Goal: Task Accomplishment & Management: Use online tool/utility

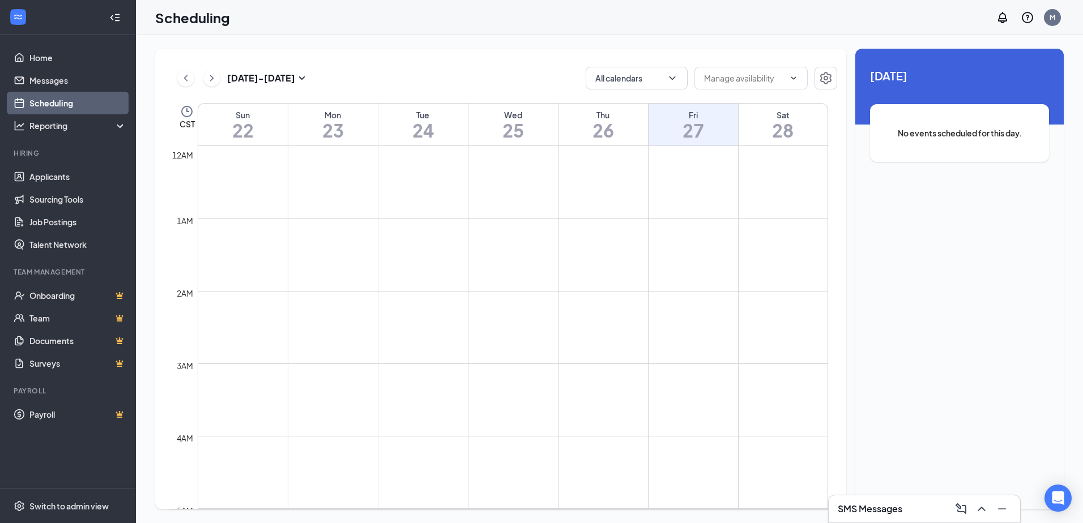
scroll to position [557, 0]
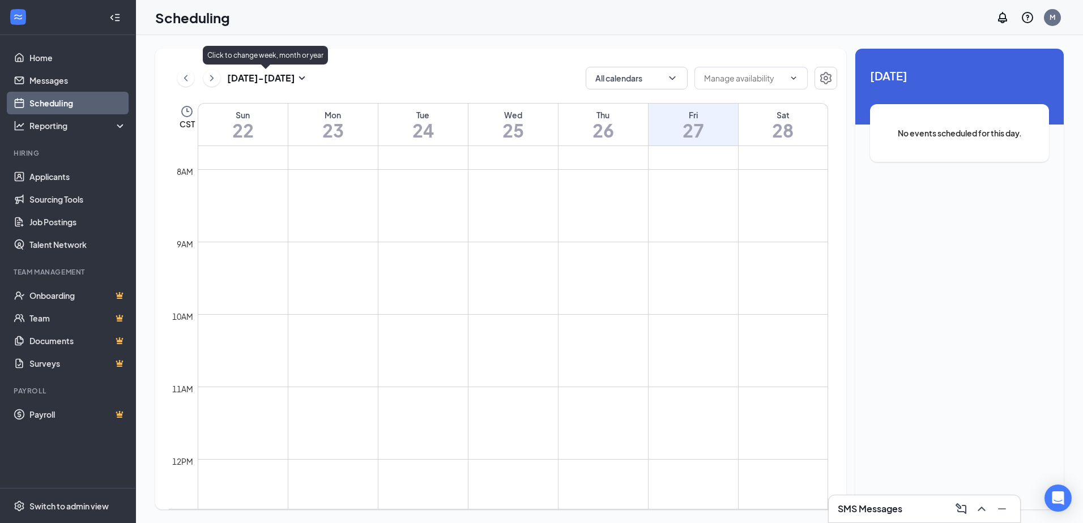
click at [255, 80] on h3 "Jun 22 - Jun 28" at bounding box center [261, 78] width 68 height 12
type input "2025-11-05"
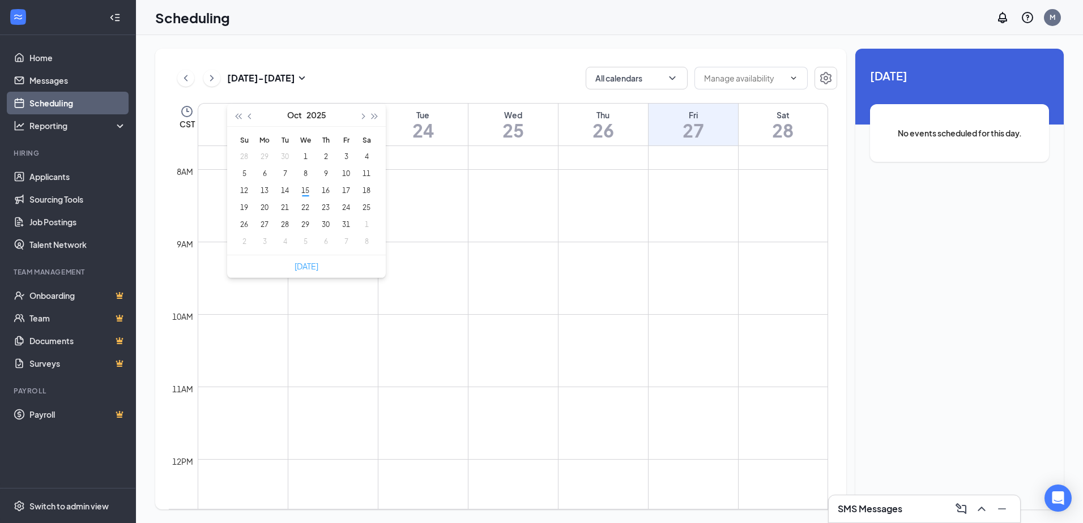
click at [305, 265] on link "Today" at bounding box center [307, 266] width 24 height 10
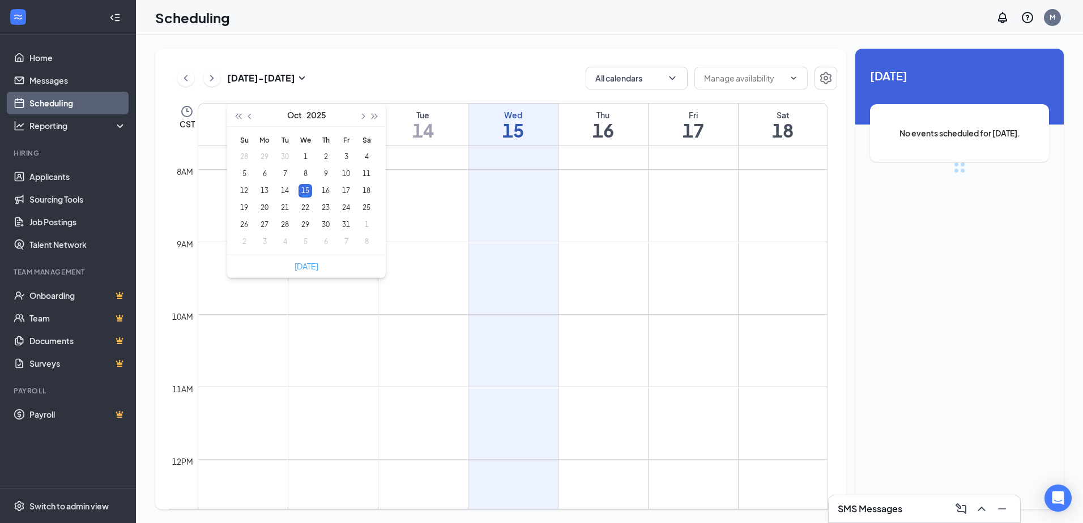
type input "2025-10-15"
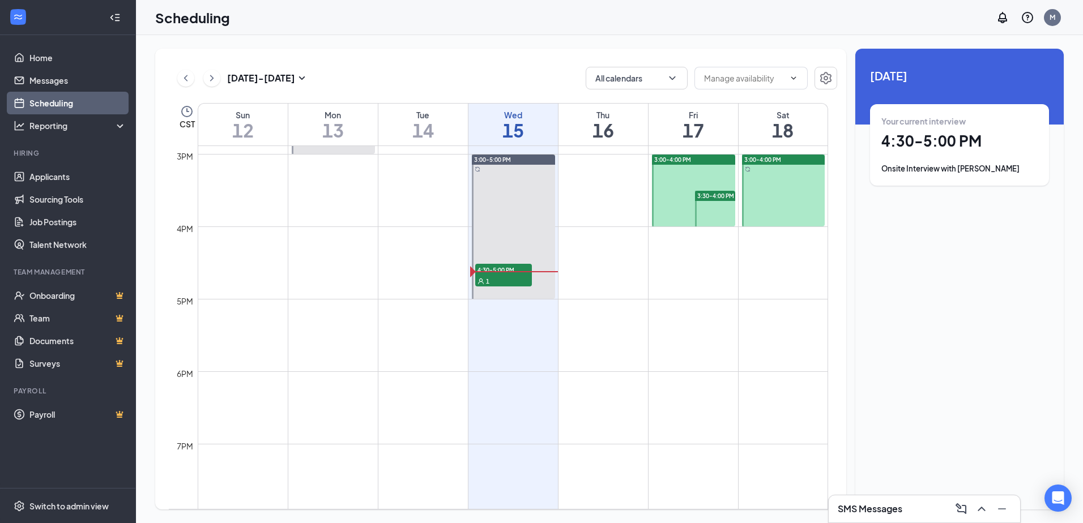
scroll to position [1123, 0]
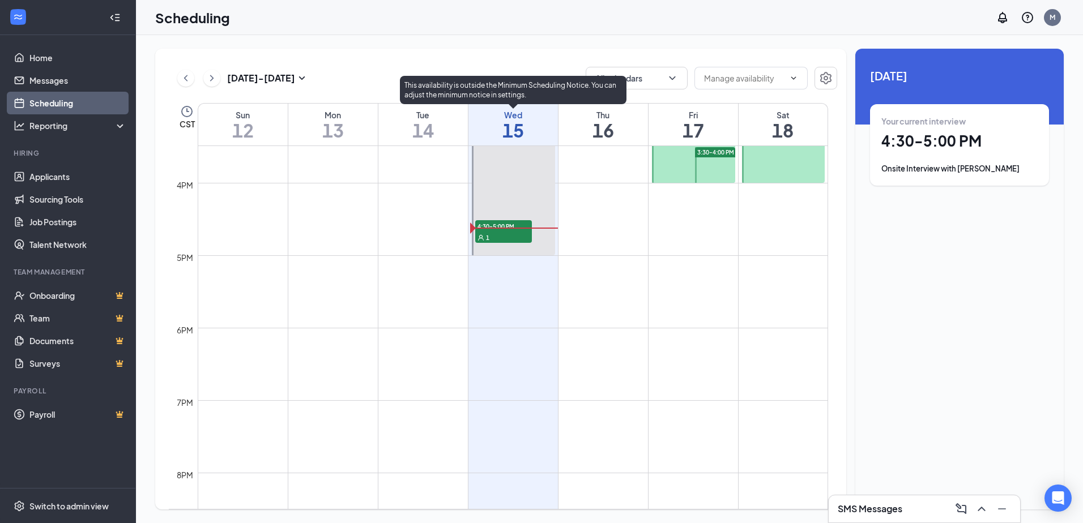
click at [501, 233] on div "1" at bounding box center [503, 237] width 57 height 11
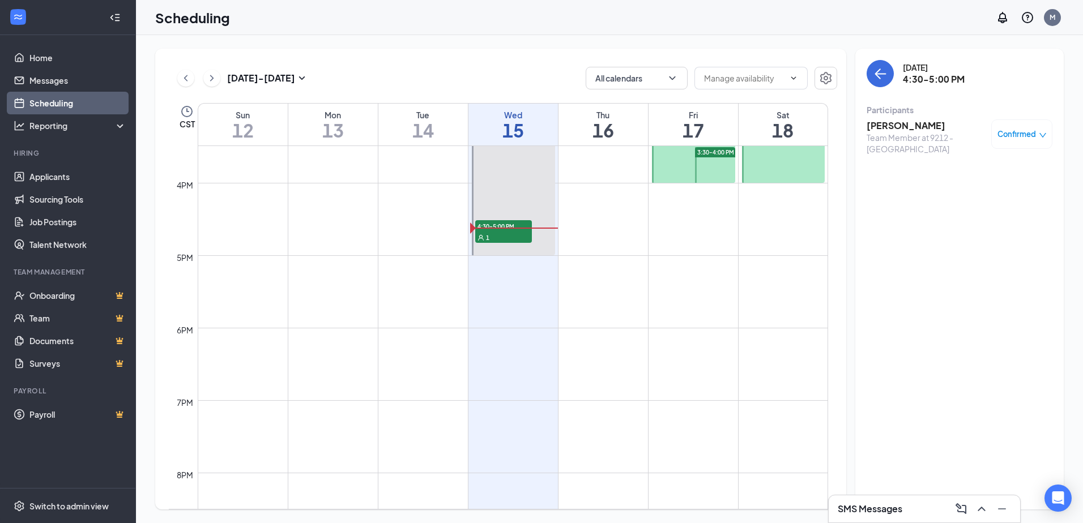
click at [902, 126] on h3 "[PERSON_NAME]" at bounding box center [926, 126] width 119 height 12
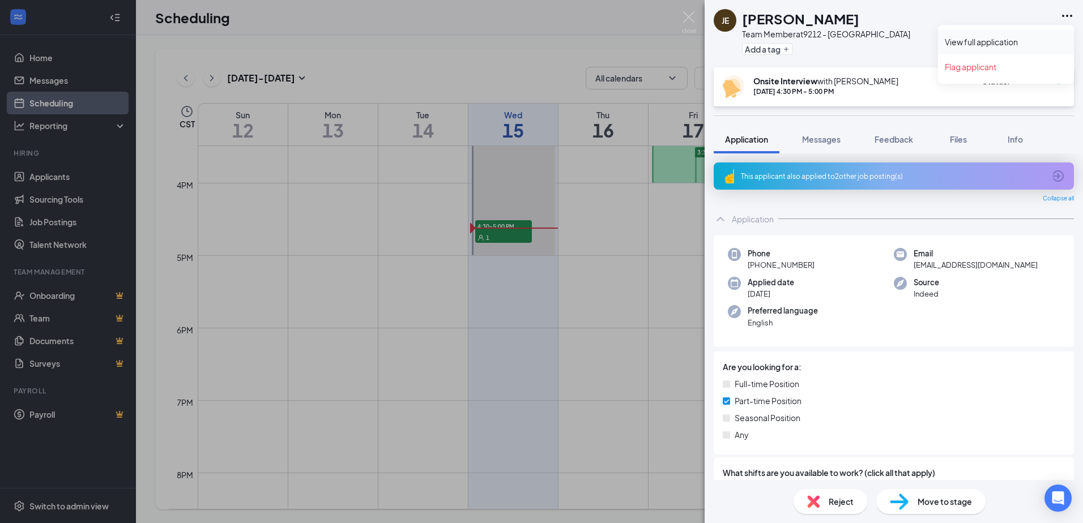
click at [1005, 42] on link "View full application" at bounding box center [1006, 41] width 122 height 11
click at [686, 15] on img at bounding box center [689, 22] width 14 height 22
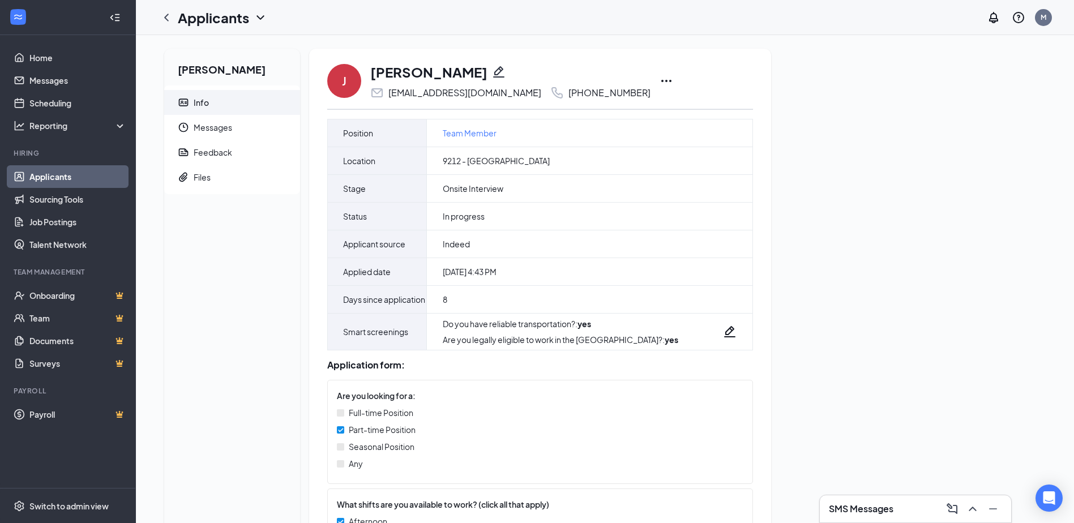
click at [660, 80] on icon "Ellipses" at bounding box center [667, 81] width 14 height 14
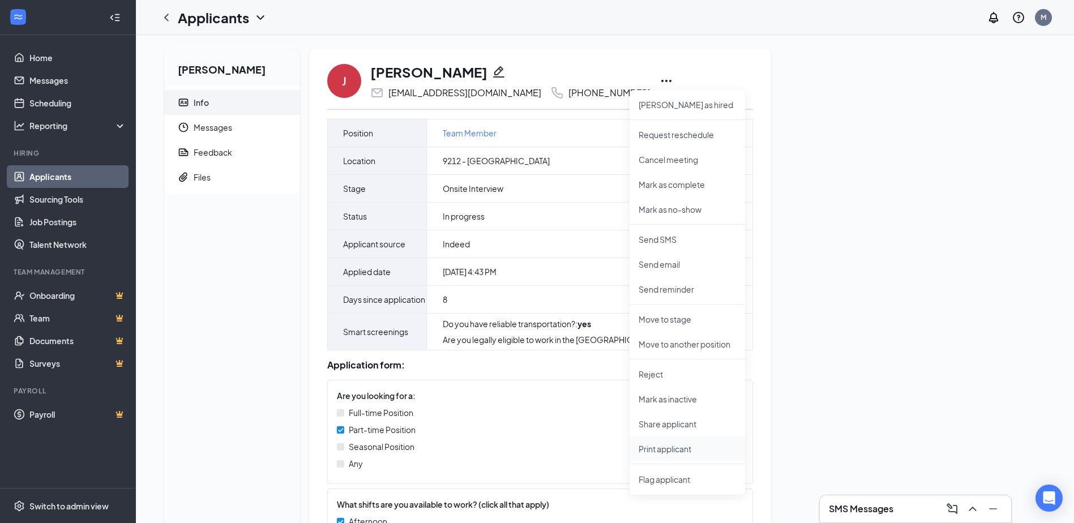
click at [675, 449] on p "Print applicant" at bounding box center [687, 448] width 97 height 11
